Goal: Go to known website

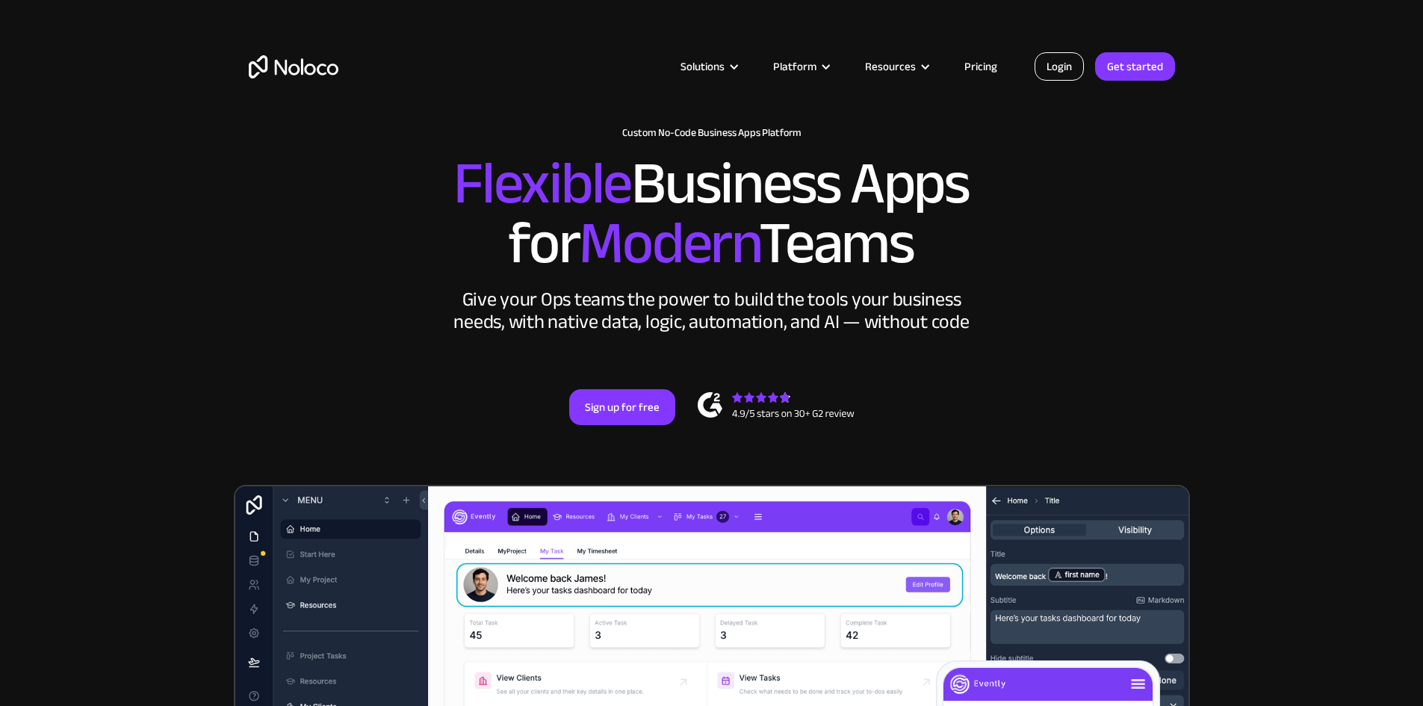
drag, startPoint x: 0, startPoint y: 0, endPoint x: 1064, endPoint y: 66, distance: 1066.2
click at [1064, 66] on link "Login" at bounding box center [1058, 66] width 49 height 28
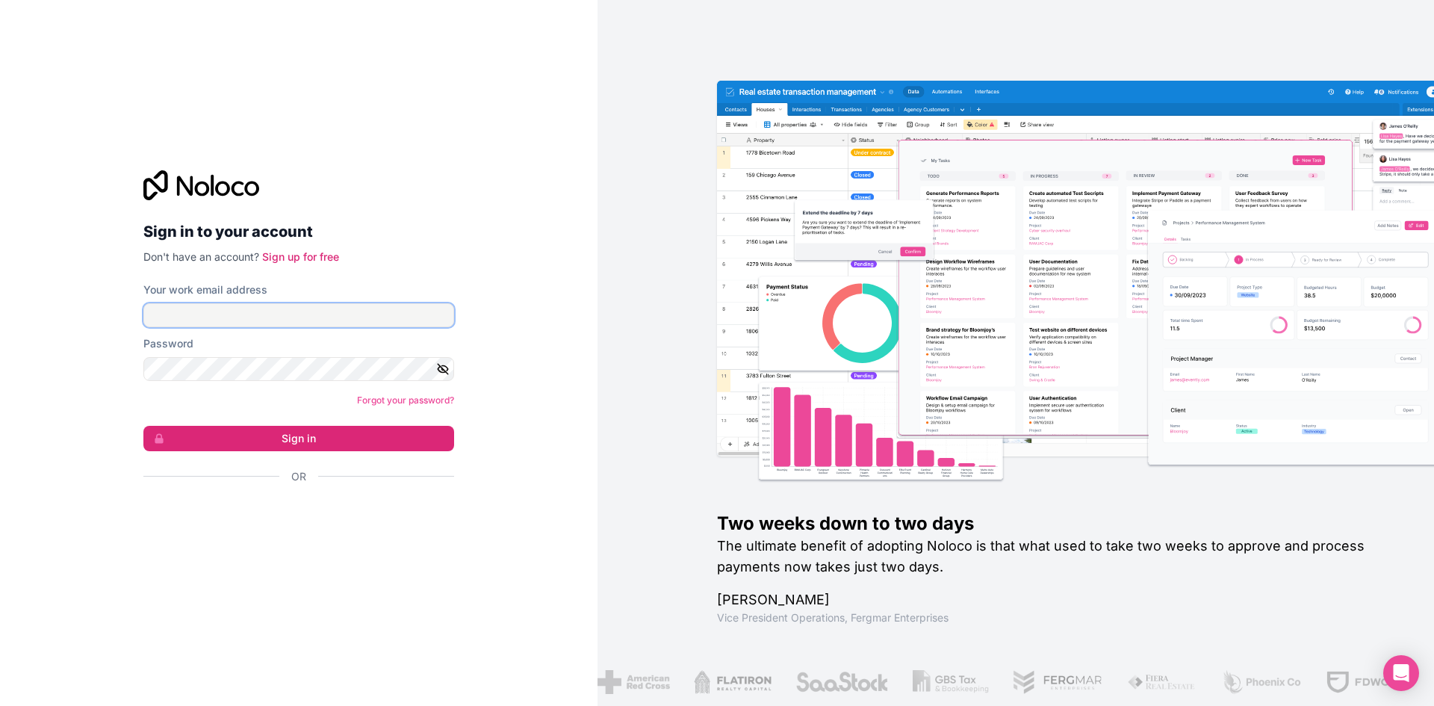
type input "marchant@mogmarketing.co.za"
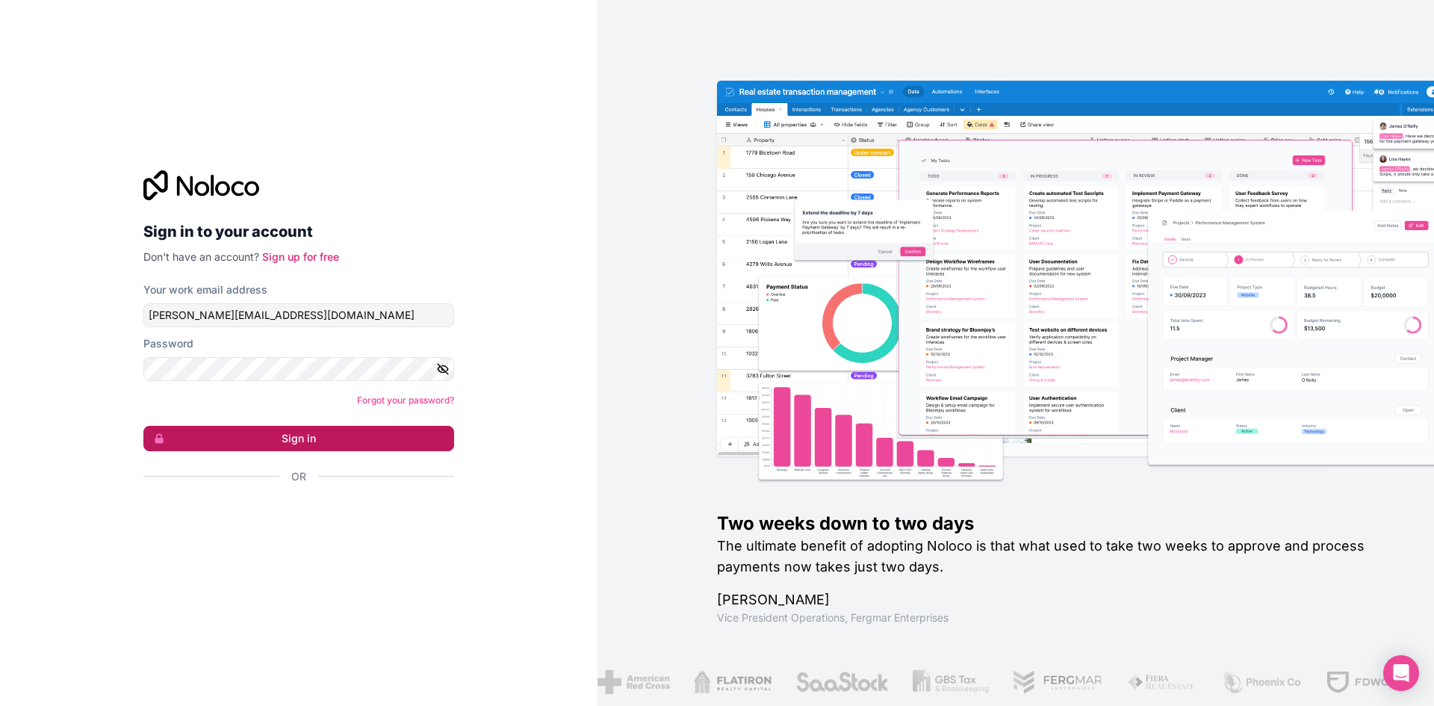
click at [317, 438] on button "Sign in" at bounding box center [298, 438] width 311 height 25
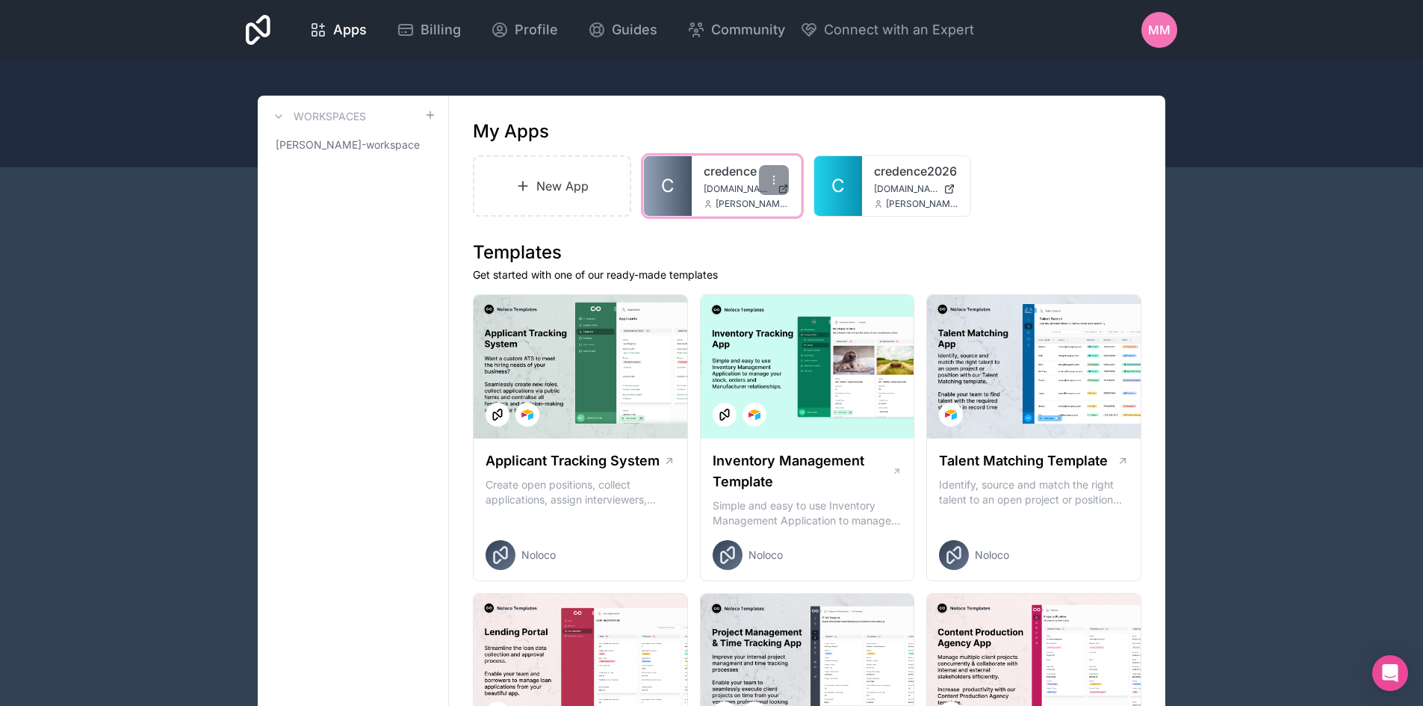
click at [742, 202] on span "marchant@mogmarketing.co.za" at bounding box center [751, 204] width 73 height 12
click at [774, 188] on div at bounding box center [774, 180] width 30 height 30
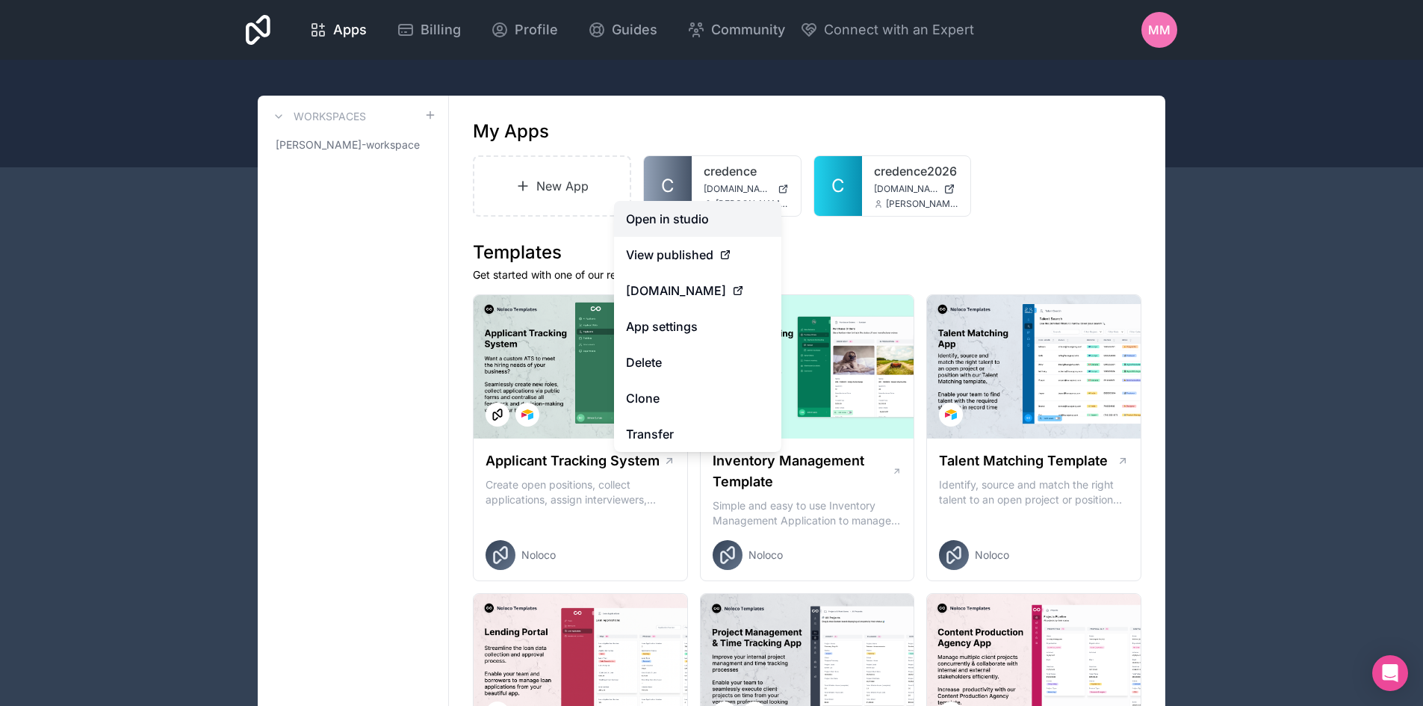
click at [753, 211] on link "Open in studio" at bounding box center [697, 219] width 167 height 36
